Goal: Navigation & Orientation: Find specific page/section

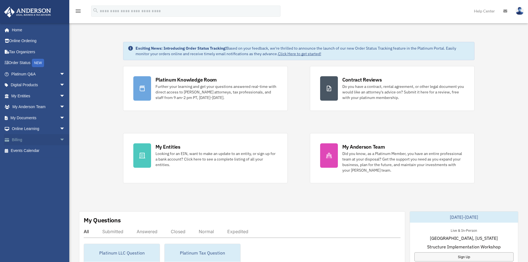
click at [60, 137] on span "arrow_drop_down" at bounding box center [65, 139] width 11 height 11
click at [43, 150] on link "$ Open Invoices" at bounding box center [41, 150] width 66 height 11
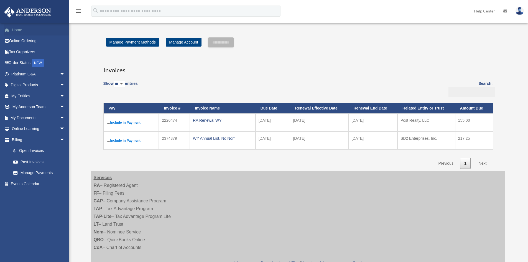
click at [18, 29] on link "Home" at bounding box center [39, 29] width 70 height 11
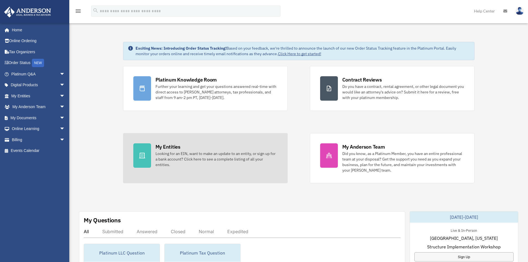
click at [154, 144] on link "My Entities Looking for an EIN, want to make an update to an entity, or sign up…" at bounding box center [205, 158] width 165 height 50
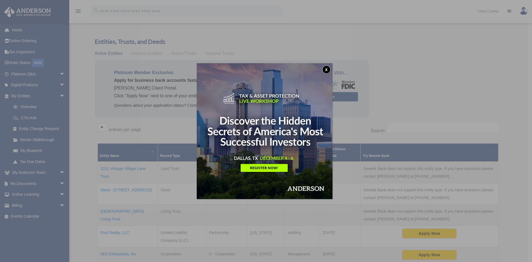
click at [329, 71] on button "x" at bounding box center [326, 69] width 8 height 8
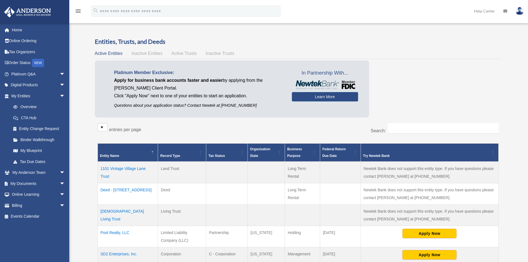
click at [155, 54] on span "Inactive Entities" at bounding box center [146, 53] width 31 height 5
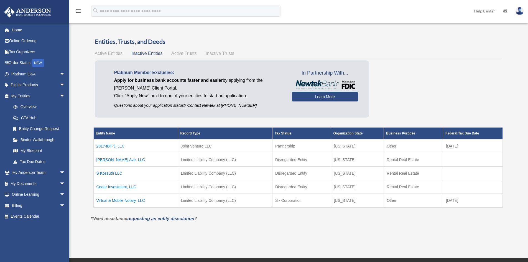
click at [179, 53] on span "Active Trusts" at bounding box center [183, 53] width 25 height 5
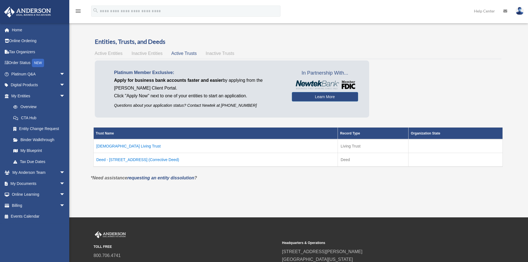
click at [218, 53] on span "Inactive Trusts" at bounding box center [220, 53] width 29 height 5
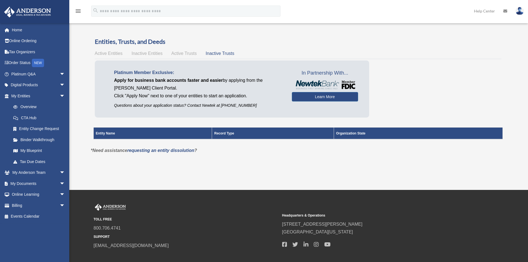
click at [188, 54] on span "Active Trusts" at bounding box center [183, 53] width 25 height 5
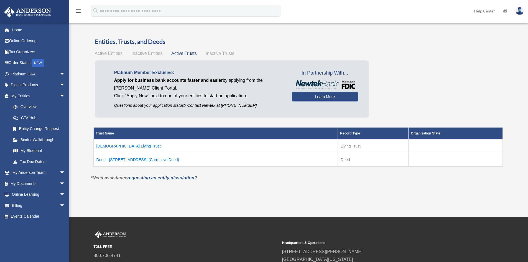
click at [113, 144] on td "Moses Living Trust" at bounding box center [215, 146] width 244 height 14
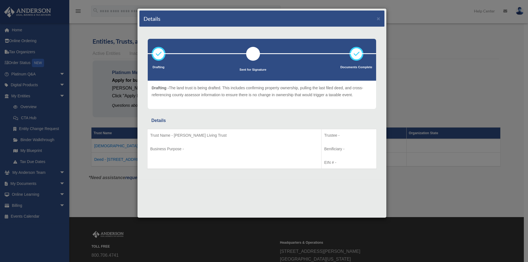
click at [376, 17] on div "Details ×" at bounding box center [261, 19] width 245 height 16
click at [379, 18] on button "×" at bounding box center [379, 19] width 4 height 6
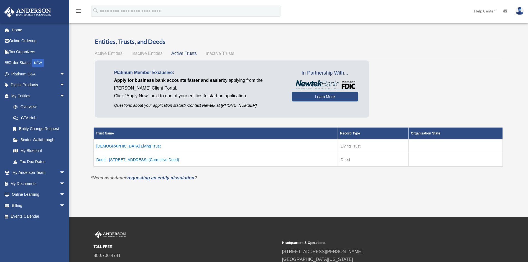
click at [168, 157] on td "Deed - 1101 Vintage Village Lane, Unit 102 (Corrective Deed)" at bounding box center [215, 160] width 244 height 14
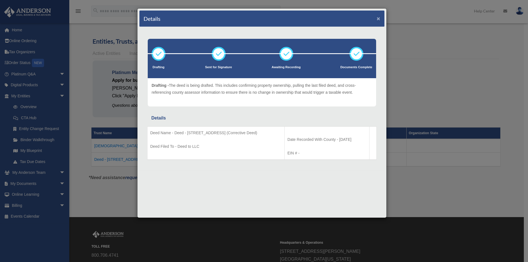
click at [379, 17] on button "×" at bounding box center [379, 19] width 4 height 6
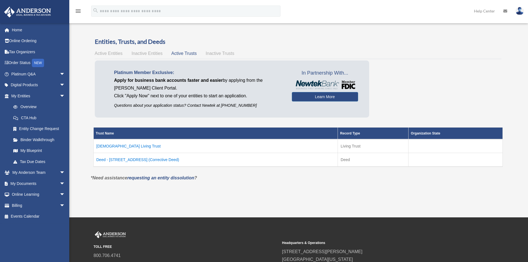
click at [521, 10] on img at bounding box center [519, 11] width 8 height 8
click at [415, 48] on link "Logout" at bounding box center [436, 48] width 55 height 11
